Goal: Find specific page/section: Find specific page/section

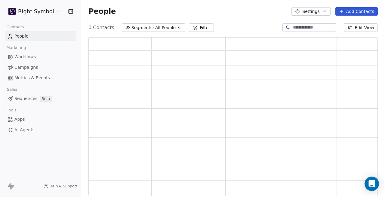
scroll to position [159, 289]
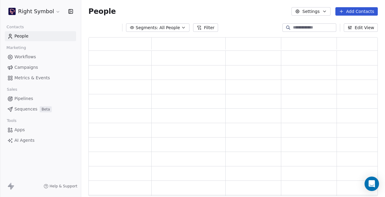
click at [26, 66] on span "Campaigns" at bounding box center [25, 67] width 23 height 6
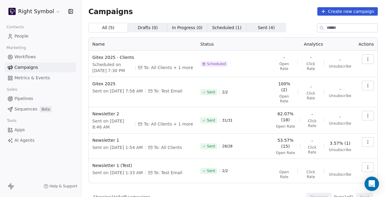
click at [33, 9] on html "Right Symbol Contacts People Marketing Workflows Campaigns Metrics & Events Sal…" at bounding box center [192, 98] width 385 height 197
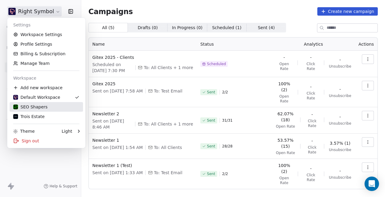
click at [40, 107] on div "SEO Shapers" at bounding box center [30, 107] width 34 height 6
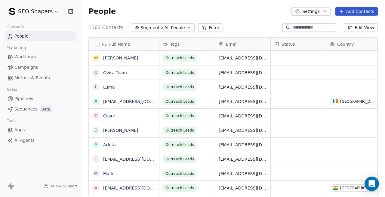
scroll to position [174, 304]
click at [34, 68] on span "Campaigns" at bounding box center [25, 67] width 23 height 6
